Goal: Information Seeking & Learning: Learn about a topic

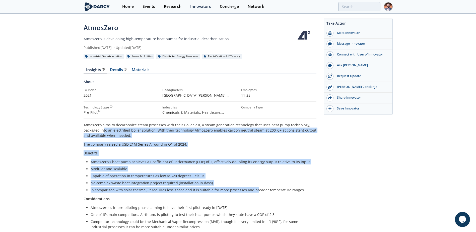
drag, startPoint x: 103, startPoint y: 131, endPoint x: 262, endPoint y: 190, distance: 169.2
click at [253, 187] on div "AtmosZero aims to decarbonize steam processes with their Boiler 2.0, a steam ge…" at bounding box center [200, 175] width 233 height 107
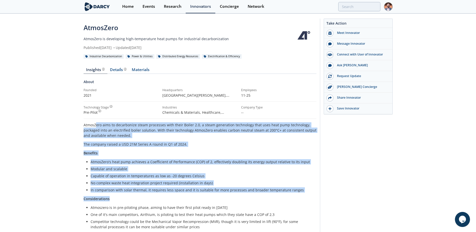
drag, startPoint x: 262, startPoint y: 190, endPoint x: 94, endPoint y: 123, distance: 181.0
click at [94, 123] on div "AtmosZero aims to decarbonize steam processes with their Boiler 2.0, a steam ge…" at bounding box center [200, 175] width 233 height 107
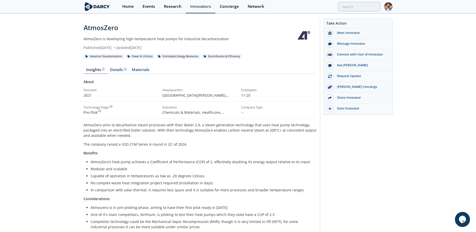
drag, startPoint x: 94, startPoint y: 123, endPoint x: 91, endPoint y: 123, distance: 2.8
click at [91, 123] on p "AtmosZero aims to decarbonize steam processes with their Boiler 2.0, a steam ge…" at bounding box center [200, 130] width 233 height 16
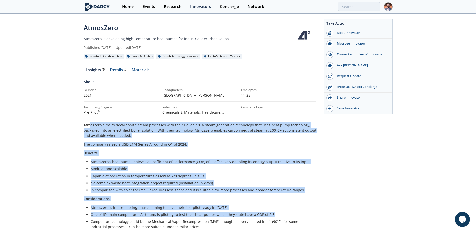
drag, startPoint x: 89, startPoint y: 123, endPoint x: 282, endPoint y: 211, distance: 212.0
click at [282, 211] on div "AtmosZero aims to decarbonize steam processes with their Boiler 2.0, a steam ge…" at bounding box center [200, 175] width 233 height 107
click at [282, 211] on ul "Atmoszero is in pre-piloting phase, aiming to have their first pilot ready in […" at bounding box center [200, 217] width 226 height 25
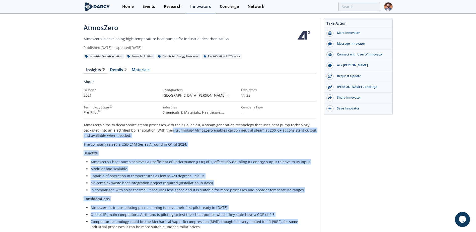
drag, startPoint x: 285, startPoint y: 216, endPoint x: 169, endPoint y: 132, distance: 142.9
click at [169, 132] on div "AtmosZero aims to decarbonize steam processes with their Boiler 2.0, a steam ge…" at bounding box center [200, 175] width 233 height 107
drag, startPoint x: 169, startPoint y: 132, endPoint x: 206, endPoint y: 166, distance: 50.4
click at [206, 166] on li "Modular and scalable" at bounding box center [202, 168] width 222 height 5
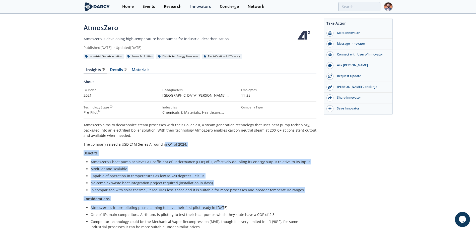
drag, startPoint x: 261, startPoint y: 205, endPoint x: 157, endPoint y: 139, distance: 122.9
click at [157, 139] on div "AtmosZero aims to decarbonize steam processes with their Boiler 2.0, a steam ge…" at bounding box center [200, 175] width 233 height 107
drag, startPoint x: 157, startPoint y: 139, endPoint x: 212, endPoint y: 165, distance: 60.9
click at [210, 164] on li "AtmosZero's heat pump achieves a Coefficient of Performance (COP) of 2, effecti…" at bounding box center [202, 161] width 222 height 5
